Goal: Find specific page/section: Find specific page/section

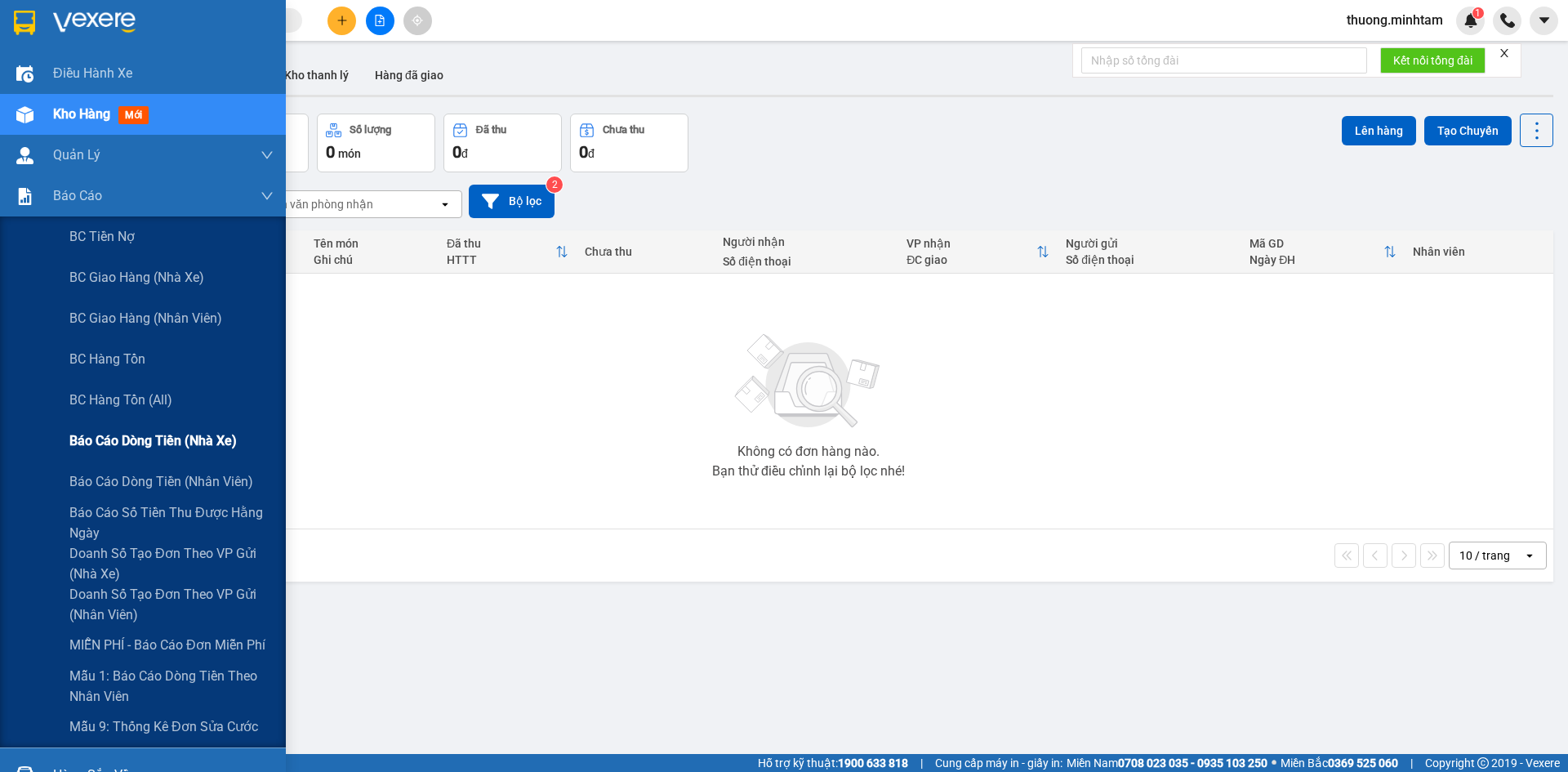
click at [190, 453] on div "Báo cáo dòng tiền (nhà xe)" at bounding box center [171, 441] width 204 height 41
